Goal: Transaction & Acquisition: Purchase product/service

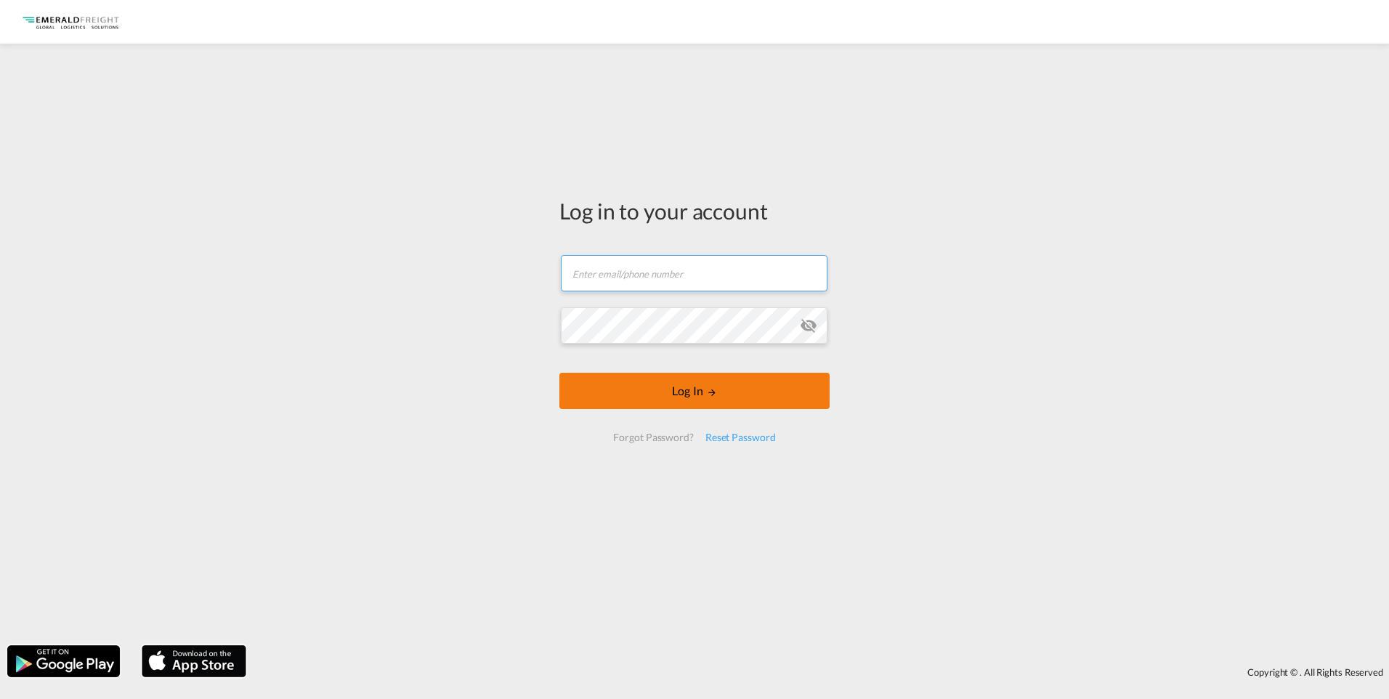
type input "[PERSON_NAME][EMAIL_ADDRESS][DOMAIN_NAME]"
click at [687, 387] on form "[PERSON_NAME][EMAIL_ADDRESS][DOMAIN_NAME] Password field is required Log In For…" at bounding box center [695, 349] width 270 height 216
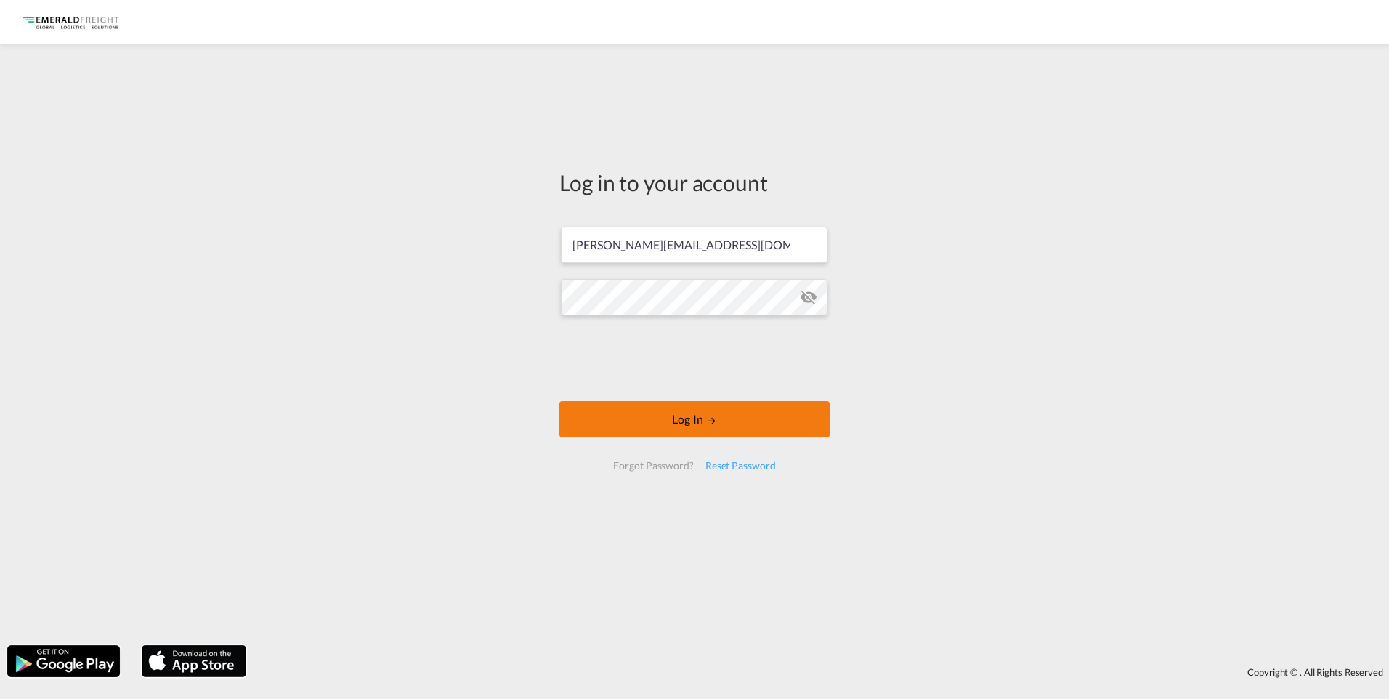
click at [698, 419] on button "Log In" at bounding box center [695, 419] width 270 height 36
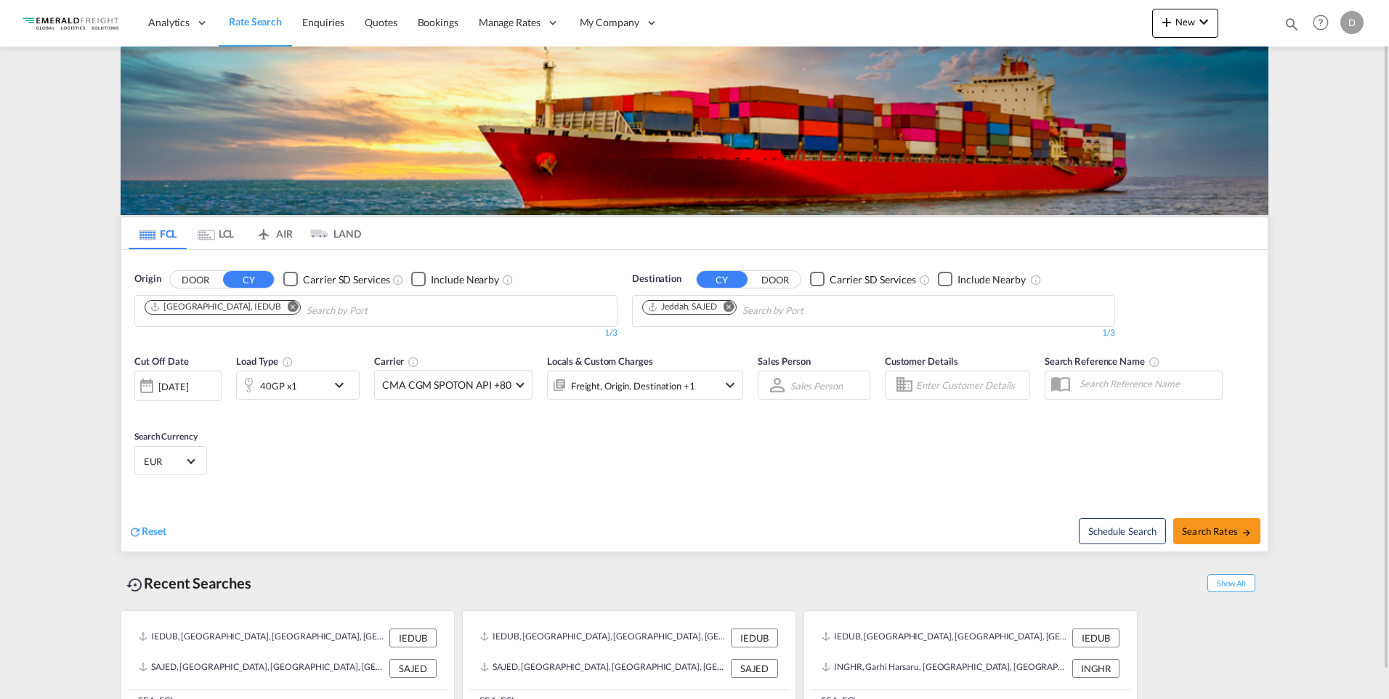
click at [729, 305] on md-icon "Remove" at bounding box center [729, 306] width 11 height 11
click at [703, 313] on body "Analytics Reports Dashboard Rate Search Enquiries Quotes Bookings" at bounding box center [694, 349] width 1389 height 699
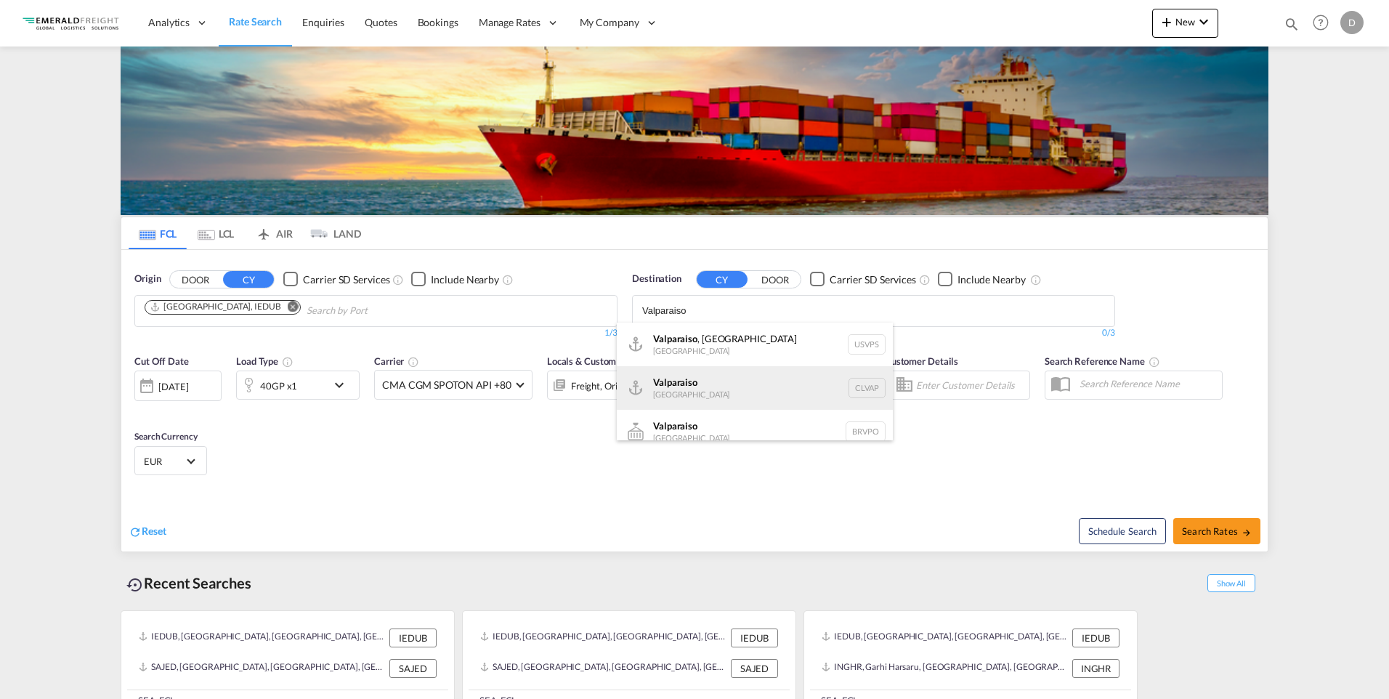
type input "Valparaiso"
click at [685, 384] on div "Valparaiso [GEOGRAPHIC_DATA] CLVAP" at bounding box center [755, 388] width 276 height 44
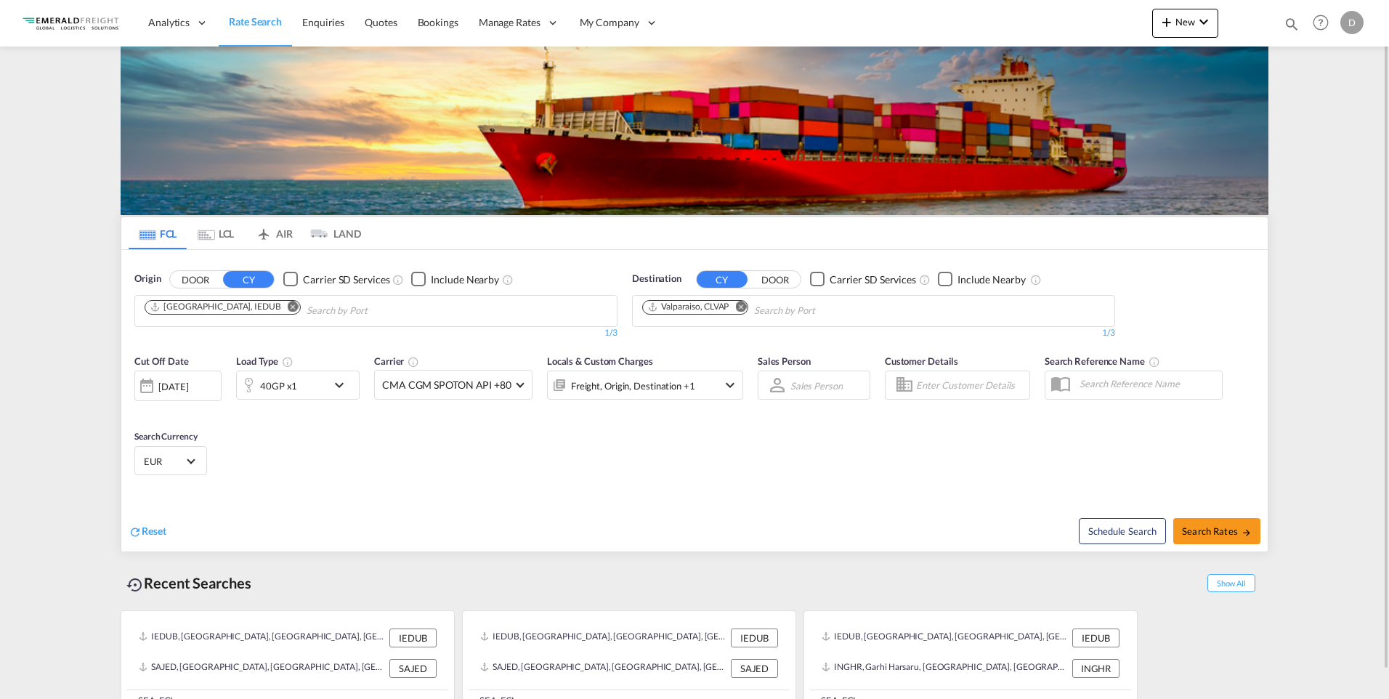
click at [408, 445] on div "Cut Off Date [DATE] [DATE] Load Type 40GP x1 Carrier CMA CGM SPOTON API +80 Onl…" at bounding box center [694, 418] width 1147 height 142
click at [1223, 525] on span "Search Rates" at bounding box center [1217, 531] width 70 height 12
type input "IEDUB to CLVAP / [DATE]"
